Goal: Task Accomplishment & Management: Manage account settings

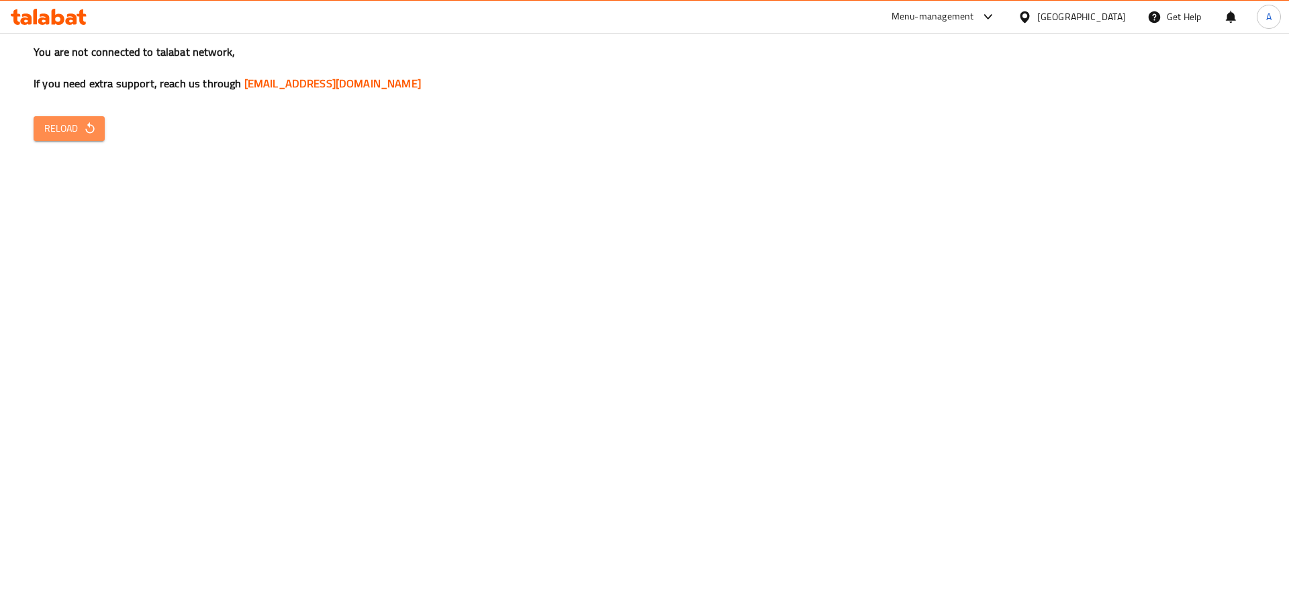
click at [95, 126] on icon "button" at bounding box center [89, 128] width 13 height 13
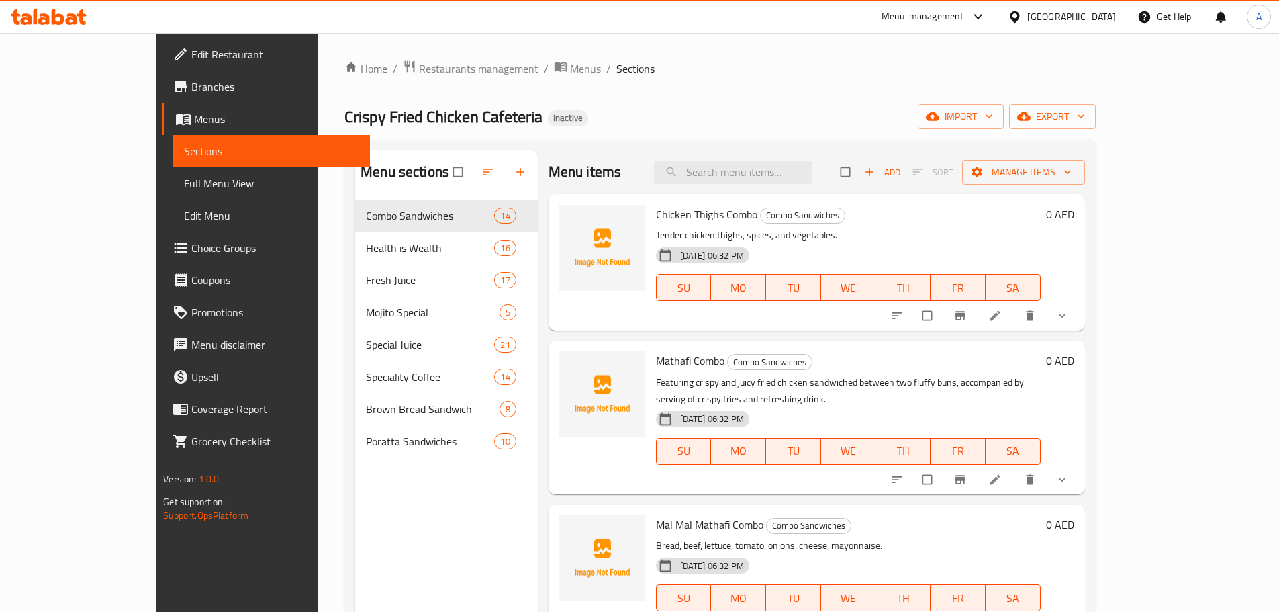
click at [64, 24] on icon at bounding box center [49, 17] width 76 height 16
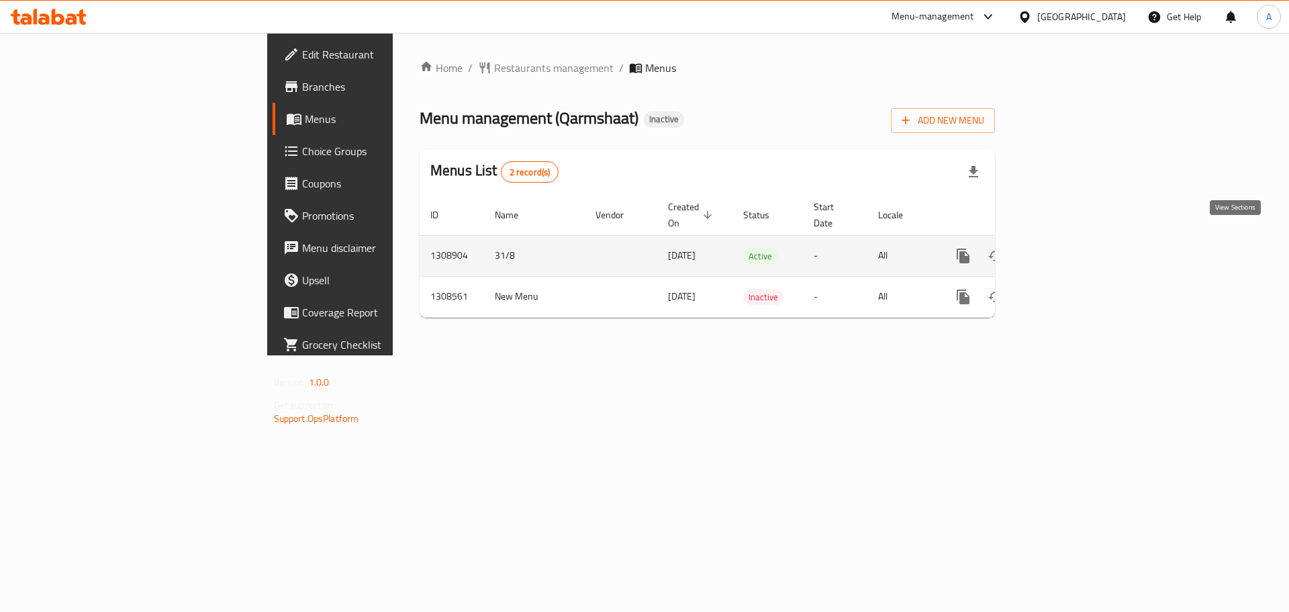
click at [1066, 250] on icon "enhanced table" at bounding box center [1060, 256] width 12 height 12
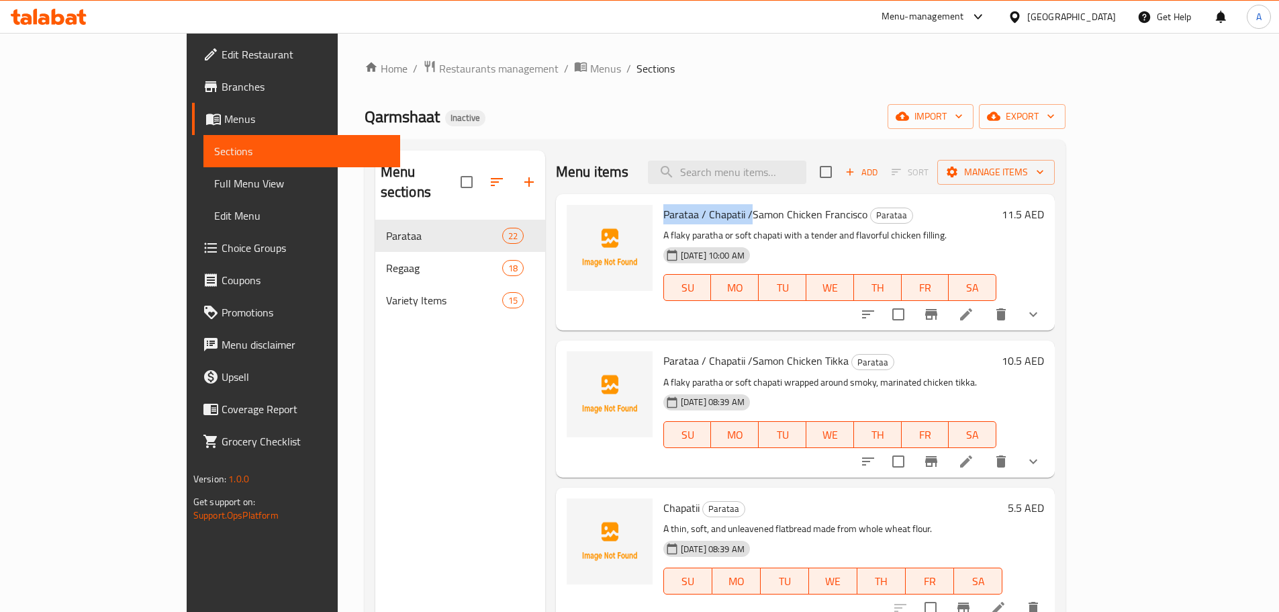
drag, startPoint x: 616, startPoint y: 214, endPoint x: 707, endPoint y: 218, distance: 91.4
click at [707, 218] on div "Parataa / Chapatii /Samon Chicken Francisco Parataa A flaky paratha or soft cha…" at bounding box center [830, 262] width 344 height 126
copy span "Parataa / Chapatii /"
click at [805, 161] on input "search" at bounding box center [727, 173] width 158 height 24
paste input "Chicken Burger"
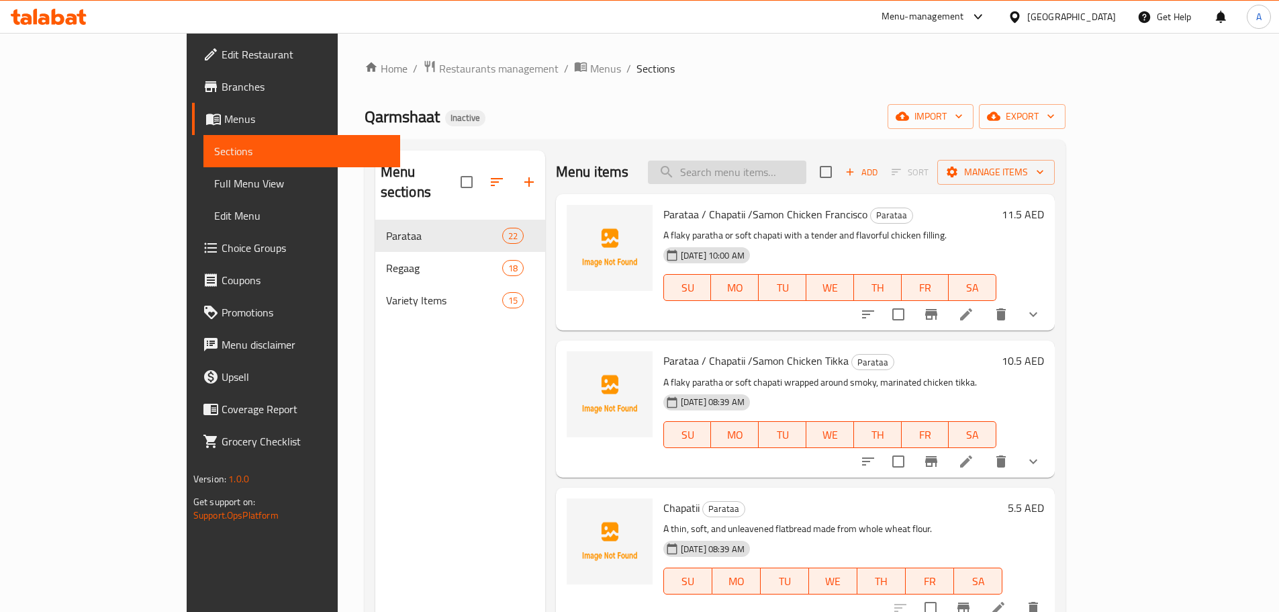
type input "Chicken Burger"
click at [807, 176] on input "search" at bounding box center [727, 173] width 158 height 24
paste input "Dango"
type input "Dango"
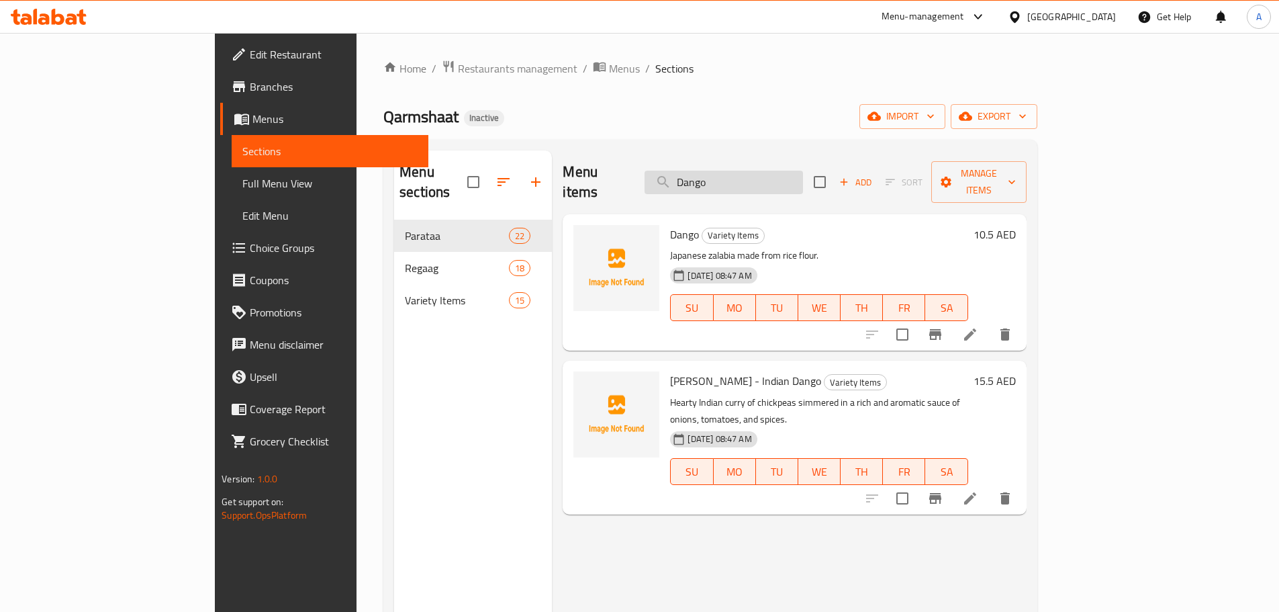
click at [762, 179] on input "Dango" at bounding box center [724, 183] width 158 height 24
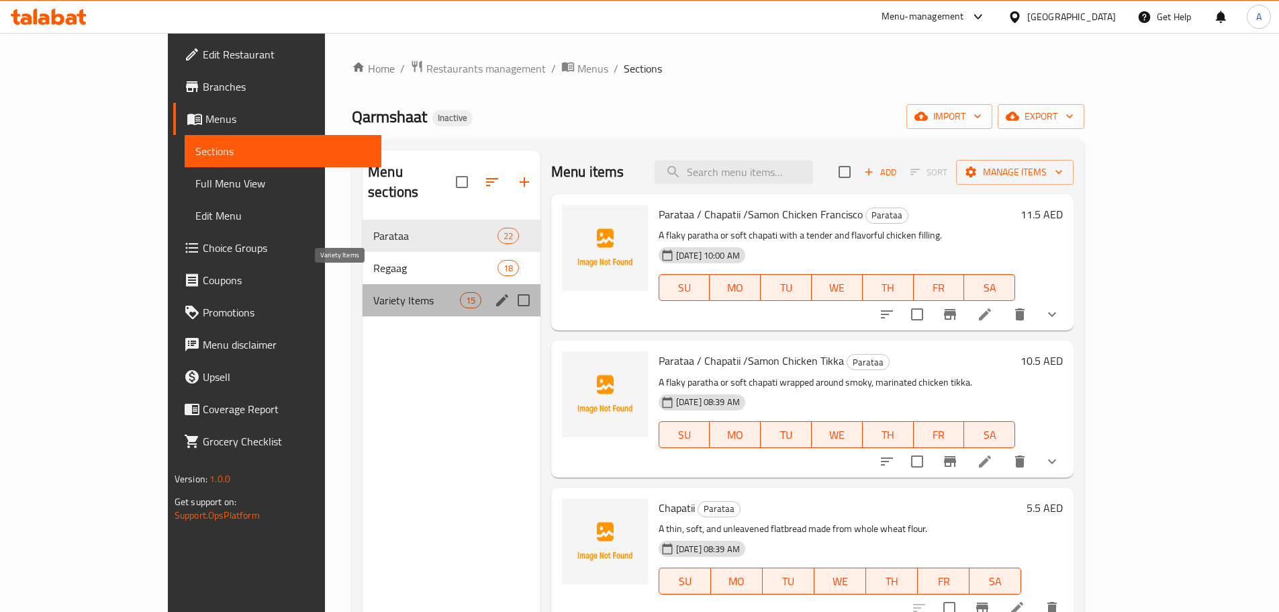
click at [373, 292] on span "Variety Items" at bounding box center [416, 300] width 86 height 16
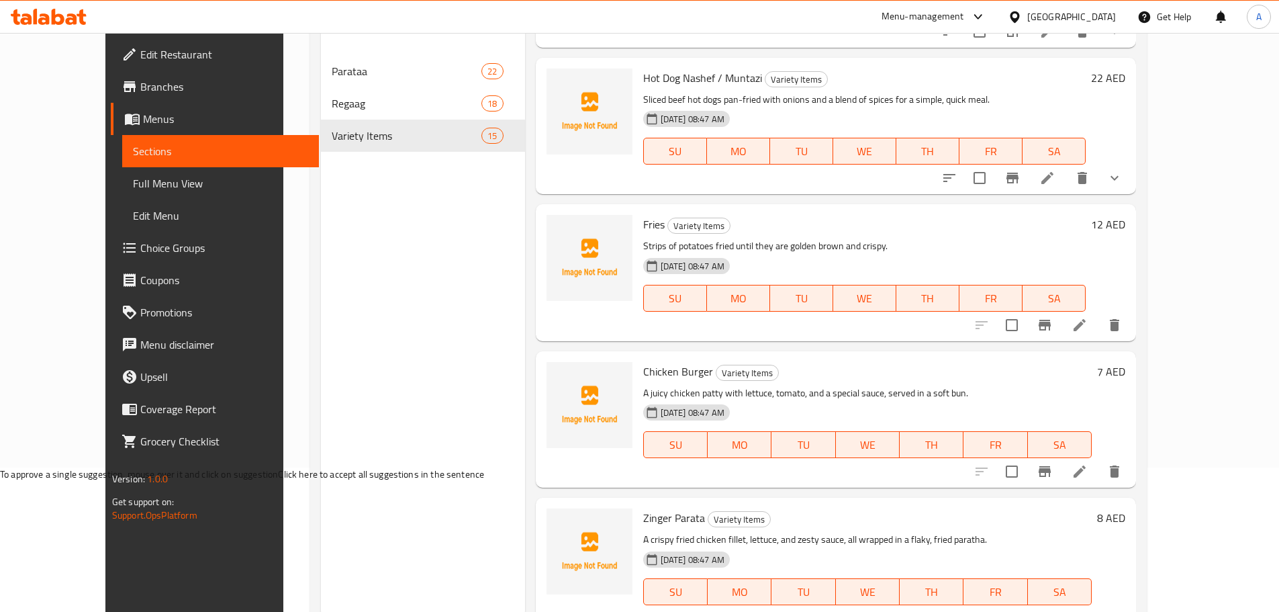
scroll to position [121, 0]
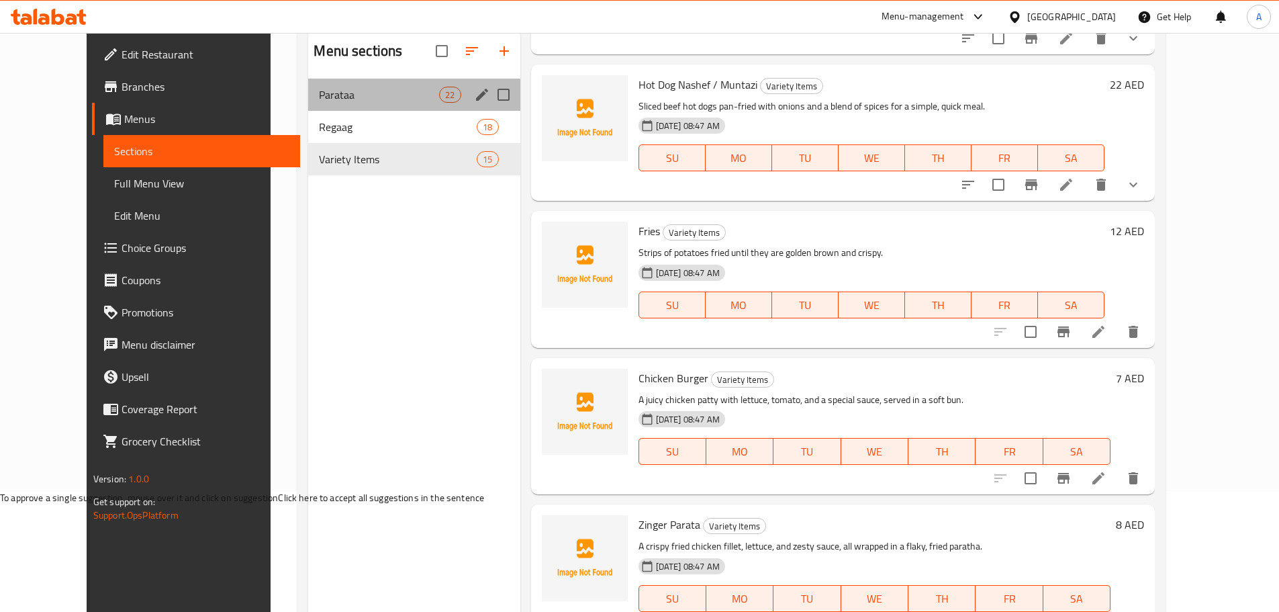
click at [308, 105] on div "Parataa 22" at bounding box center [414, 95] width 212 height 32
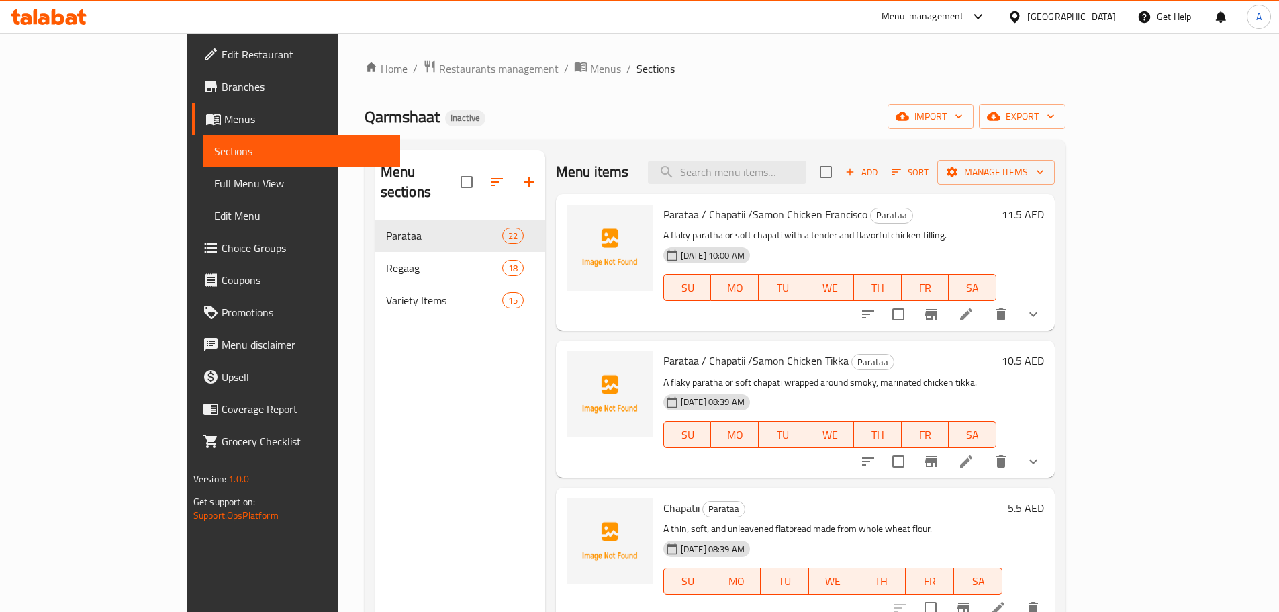
click at [808, 216] on span "Parataa / Chapatii /Samon Chicken Francisco" at bounding box center [766, 214] width 204 height 20
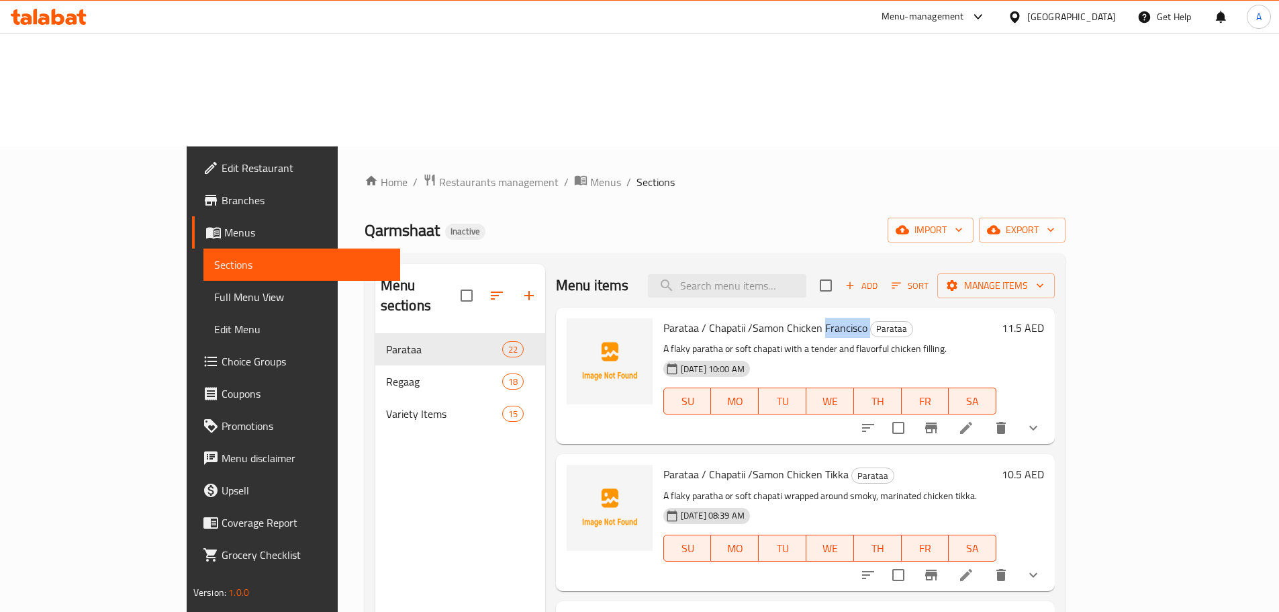
copy h6 "Francisco"
click at [840, 271] on input "checkbox" at bounding box center [826, 285] width 28 height 28
checkbox input "true"
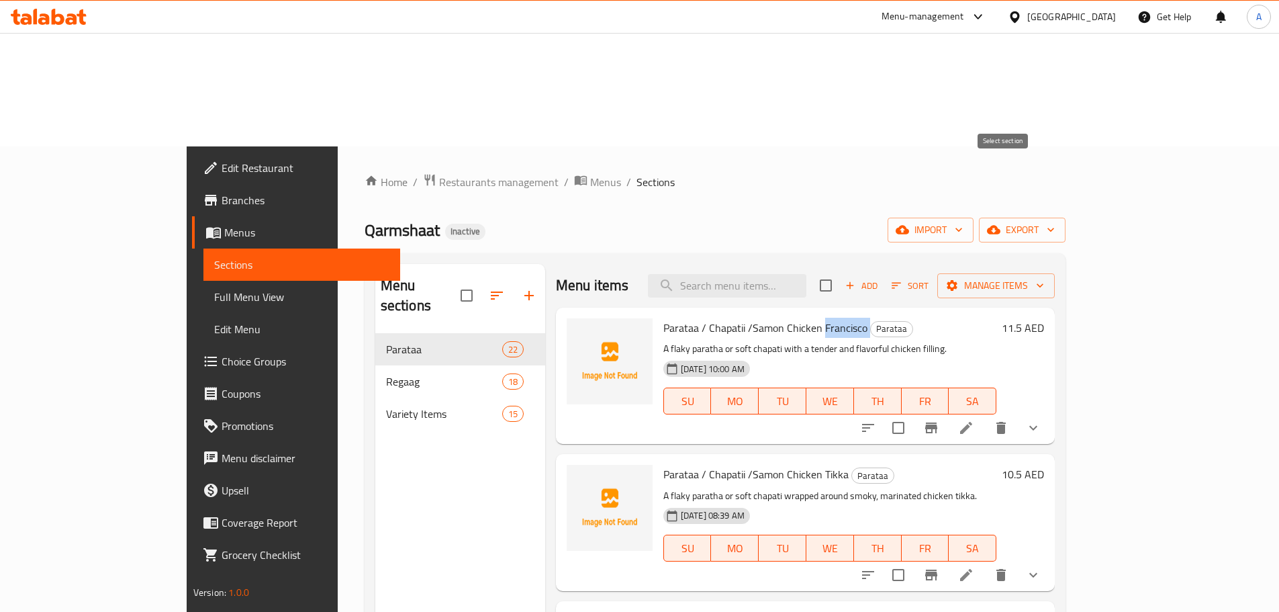
checkbox input "true"
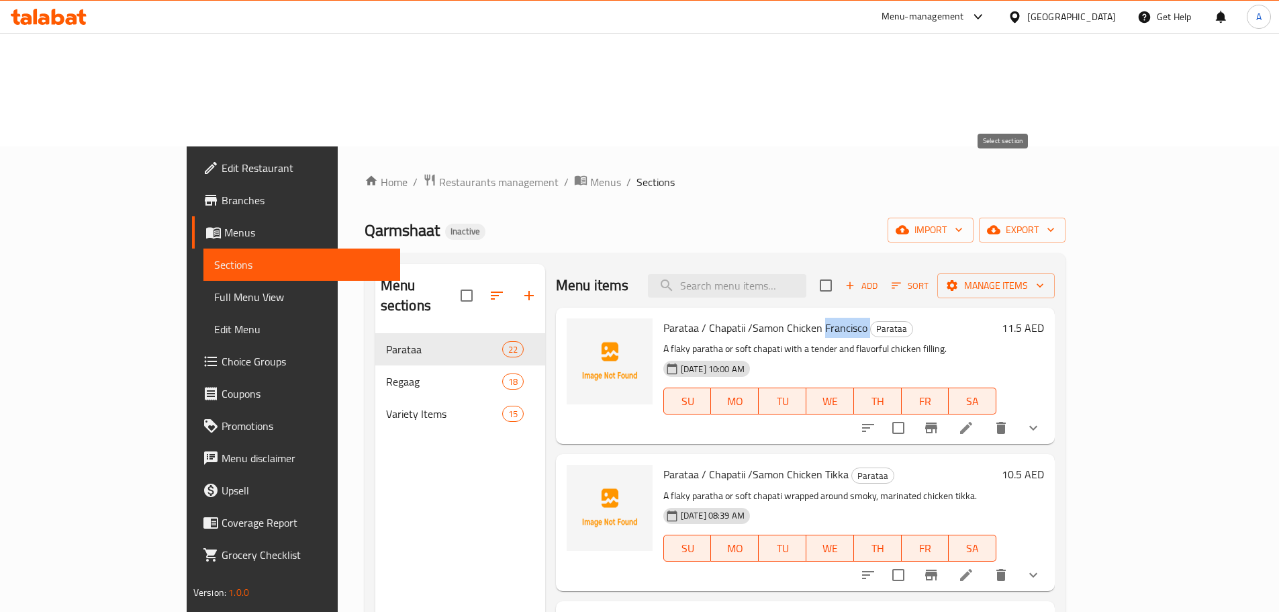
checkbox input "true"
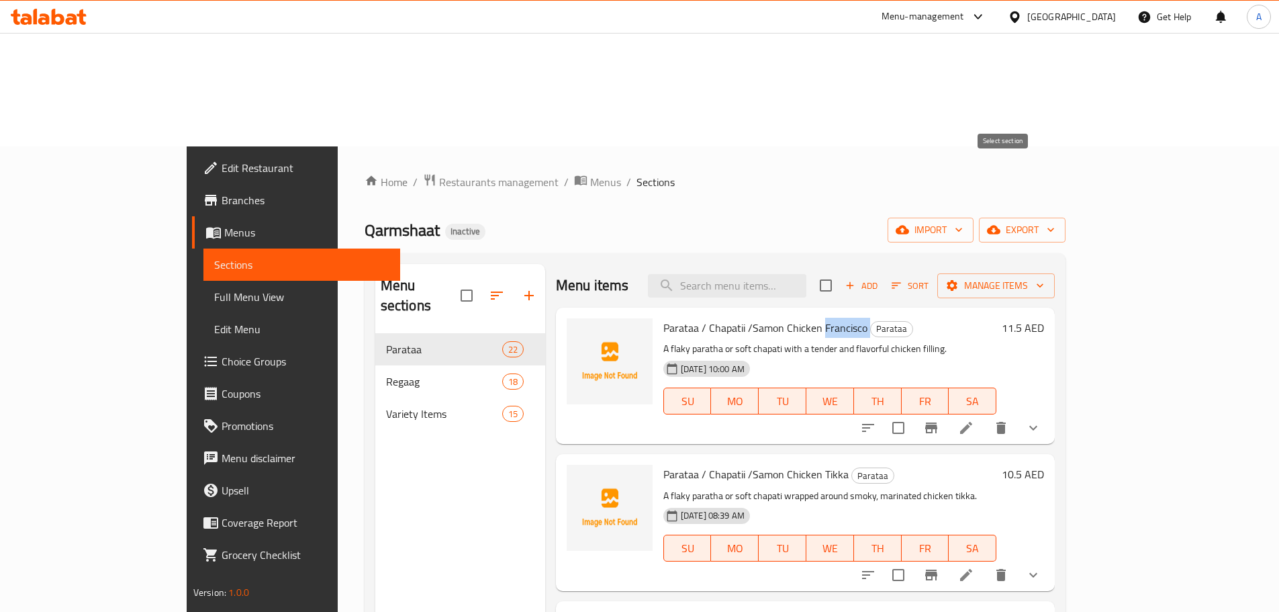
checkbox input "true"
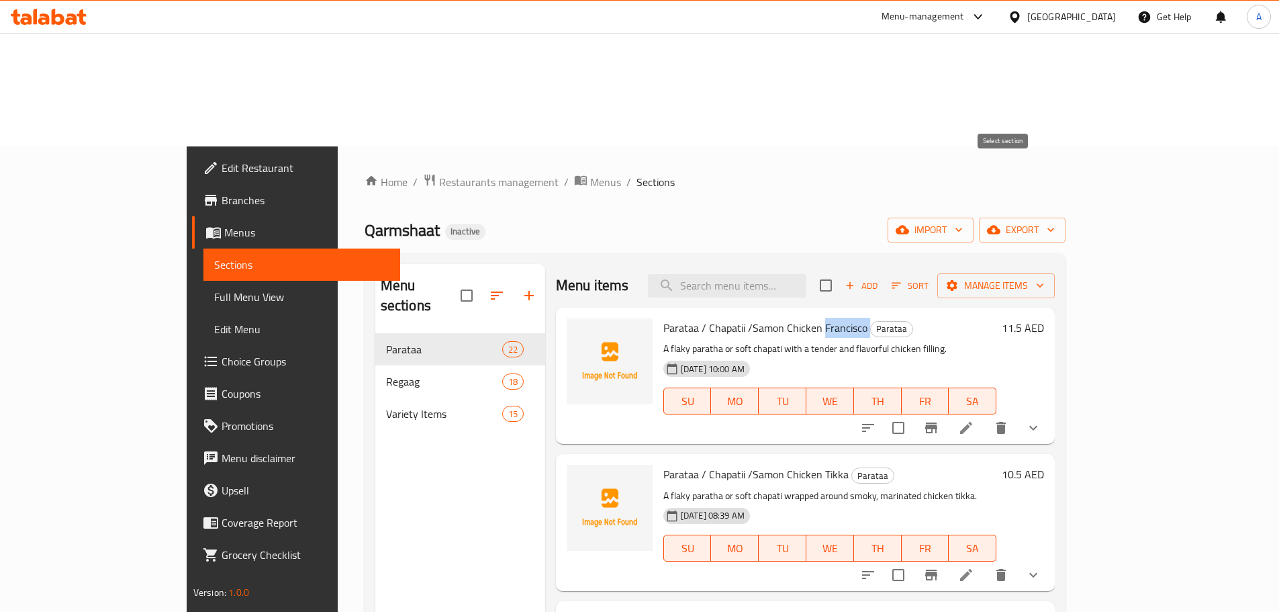
checkbox input "true"
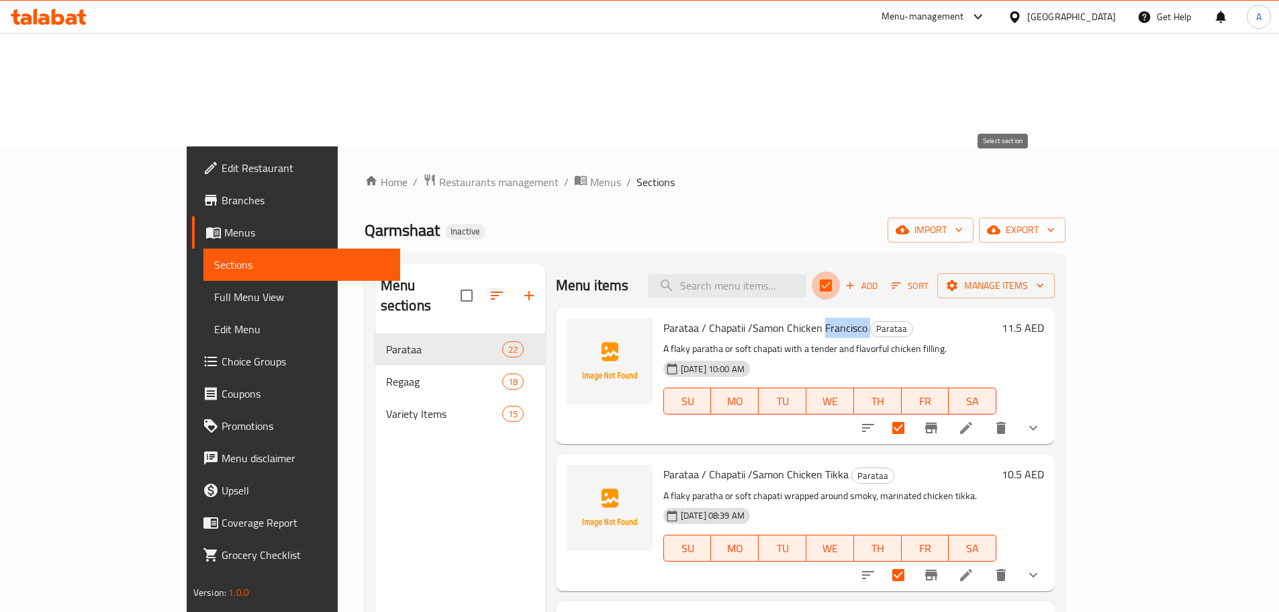
click at [840, 271] on input "checkbox" at bounding box center [826, 285] width 28 height 28
checkbox input "false"
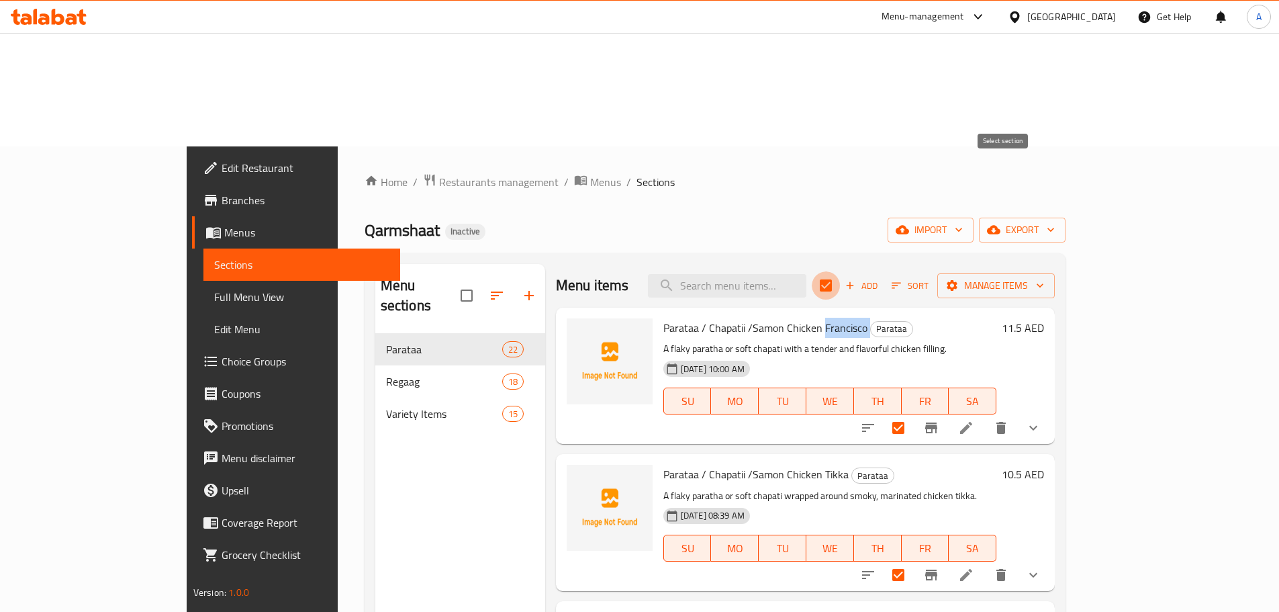
checkbox input "false"
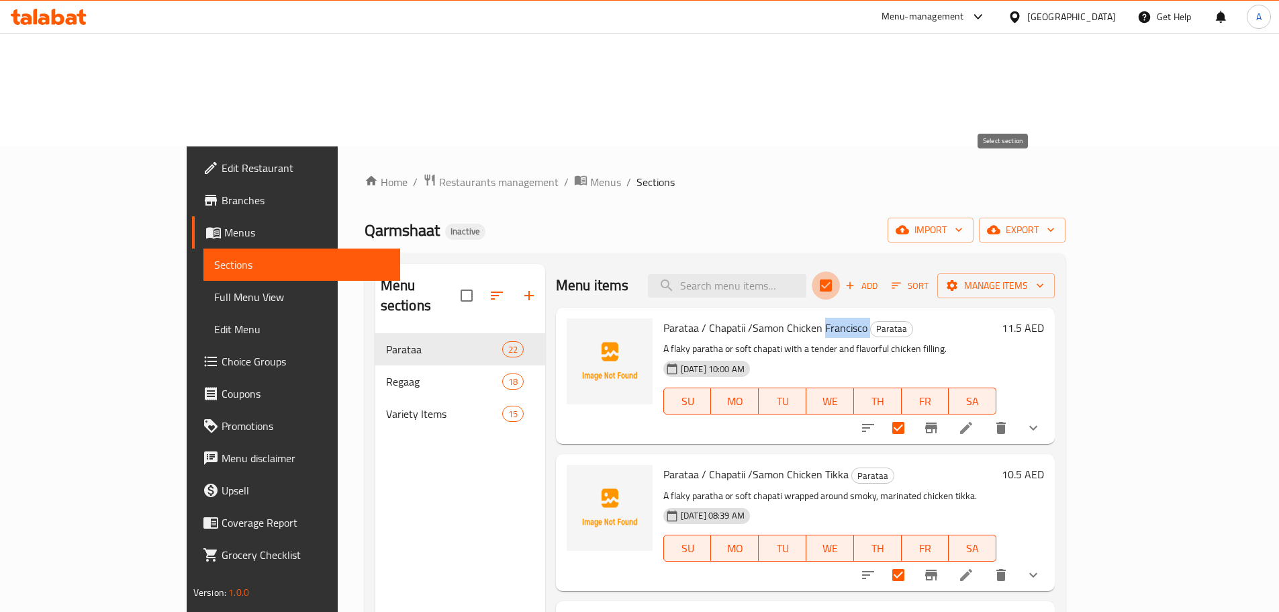
checkbox input "false"
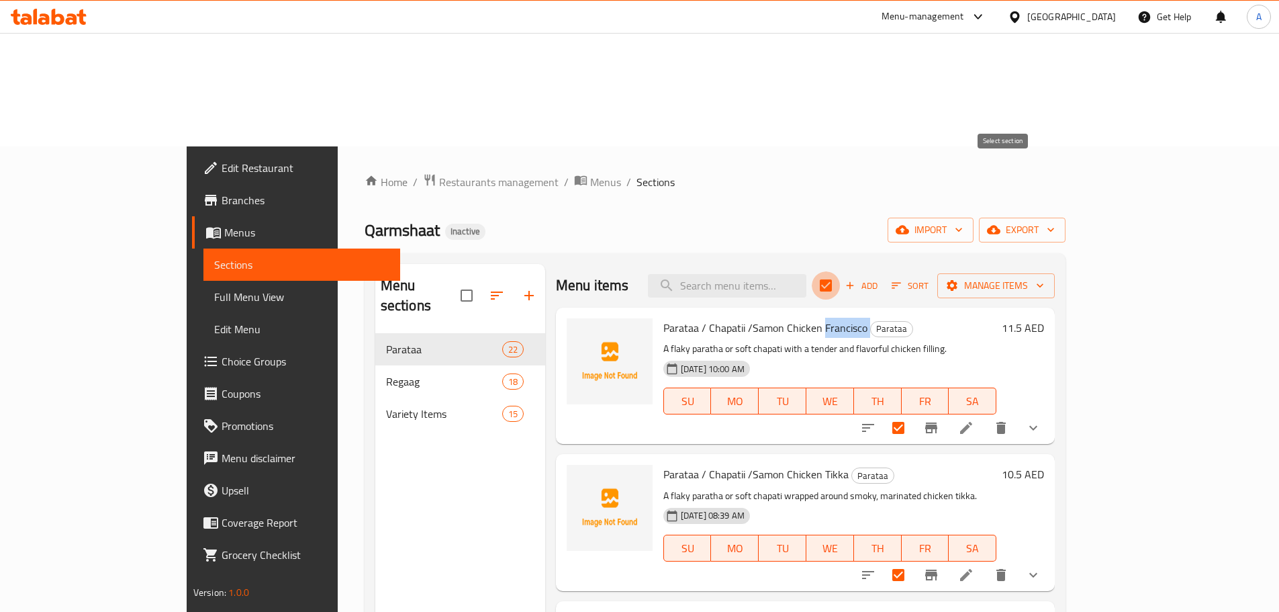
checkbox input "false"
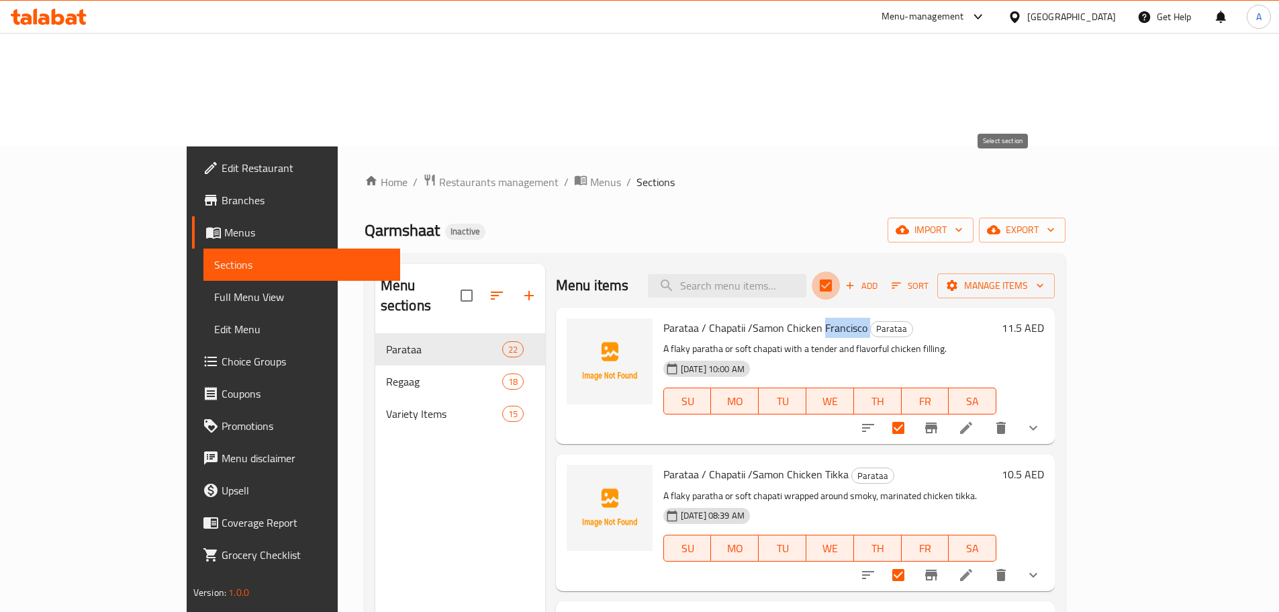
checkbox input "false"
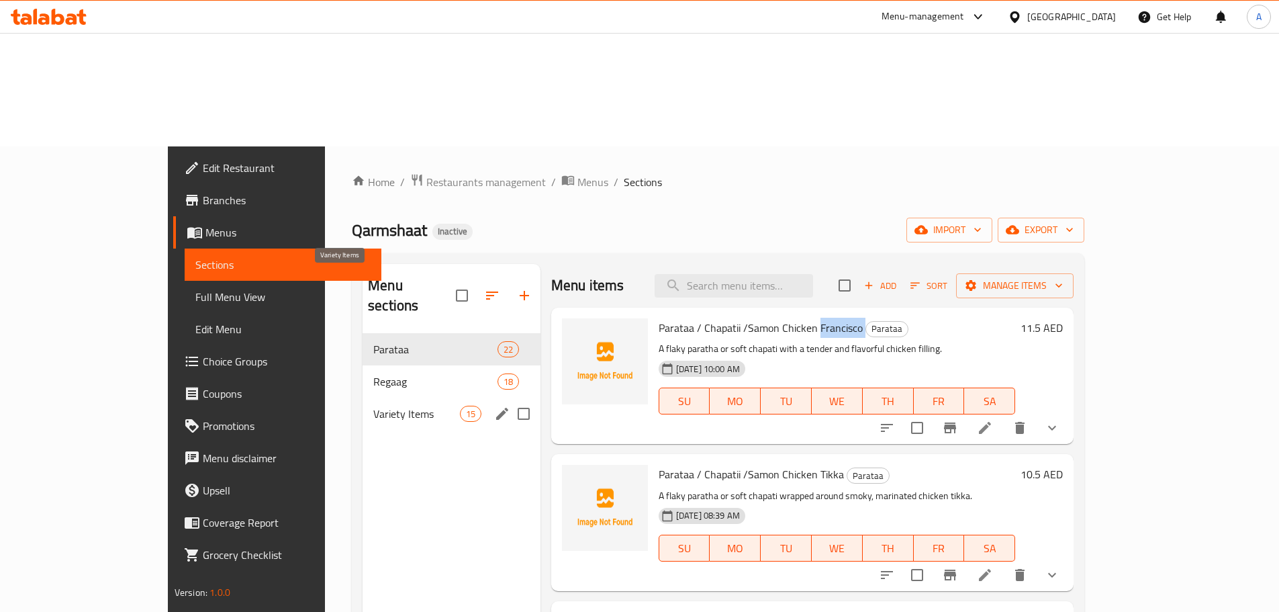
click at [373, 406] on span "Variety Items" at bounding box center [416, 414] width 86 height 16
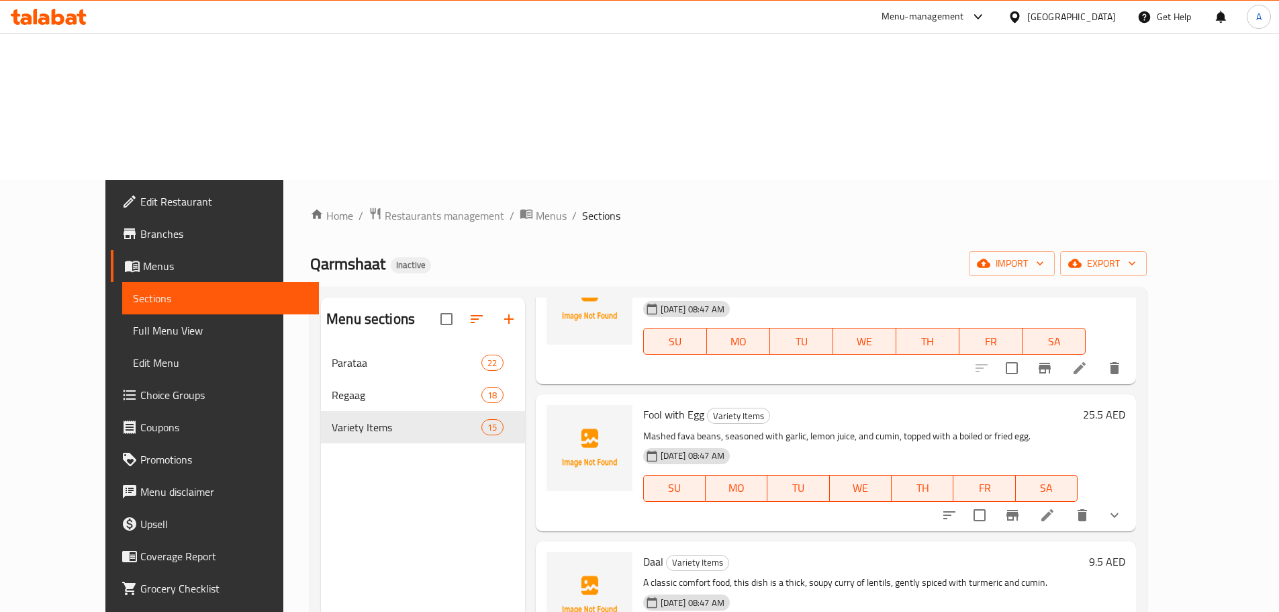
scroll to position [1142, 0]
